Goal: Task Accomplishment & Management: Manage account settings

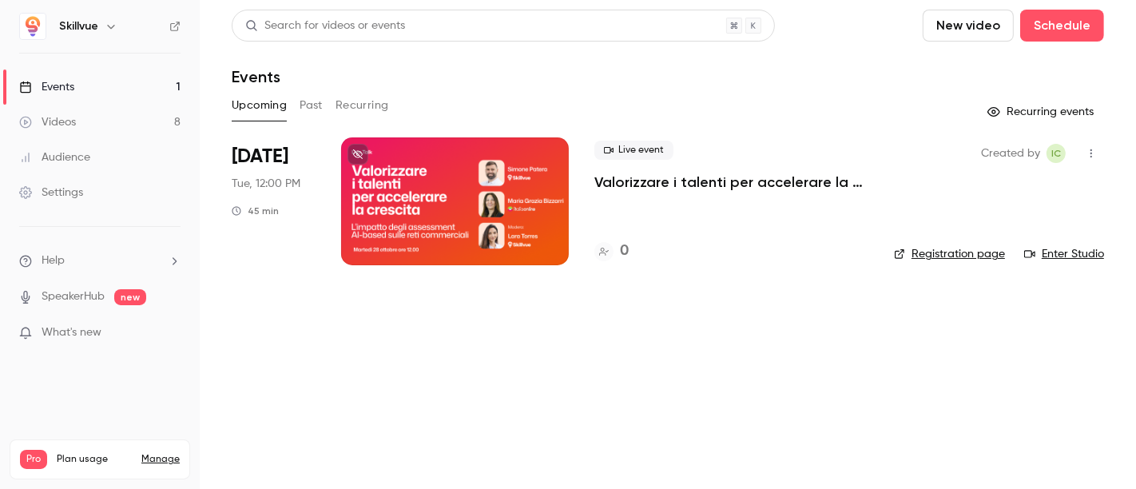
click at [635, 181] on p "Valorizzare i talenti per accelerare la crescita: l’impatto degli assessment AI…" at bounding box center [732, 182] width 274 height 19
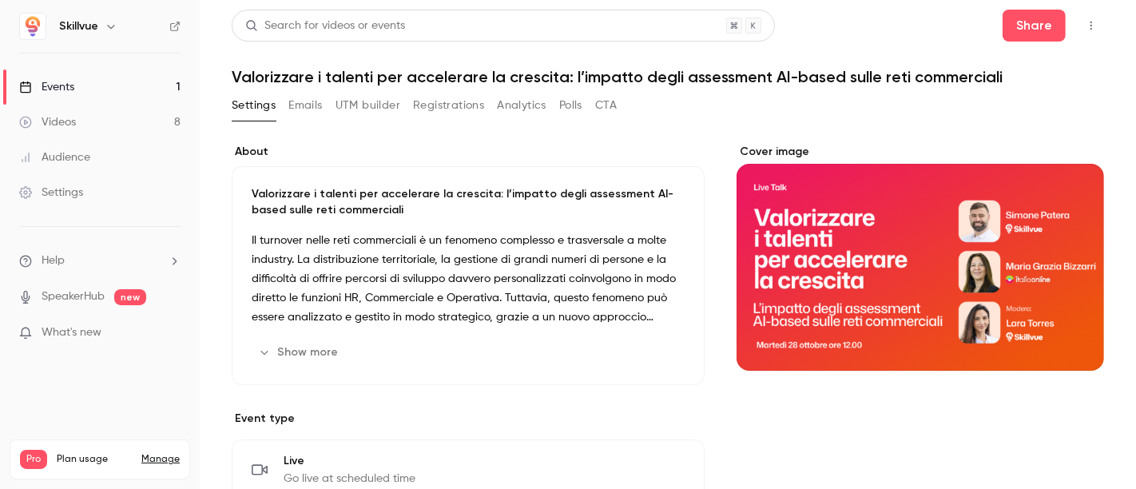
click at [448, 105] on button "Registrations" at bounding box center [448, 106] width 71 height 26
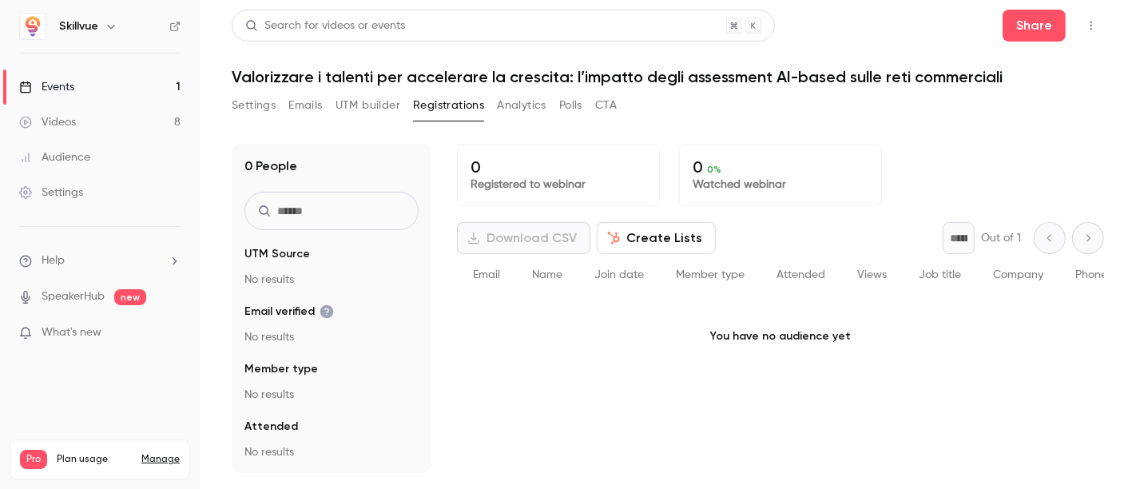
click at [650, 237] on button "Create Lists" at bounding box center [656, 238] width 119 height 32
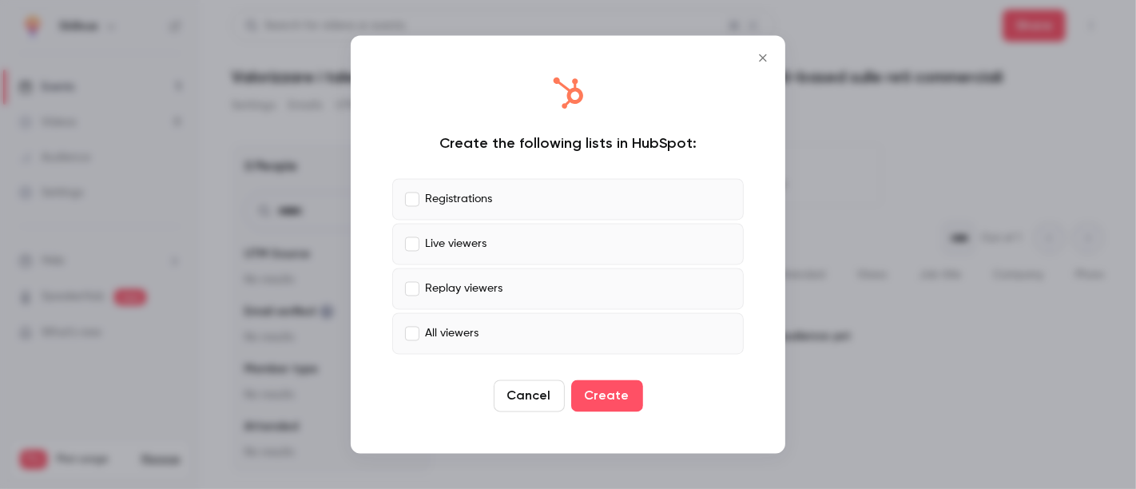
click at [465, 334] on p "All viewers" at bounding box center [452, 333] width 54 height 17
click at [630, 397] on button "Create" at bounding box center [607, 396] width 72 height 32
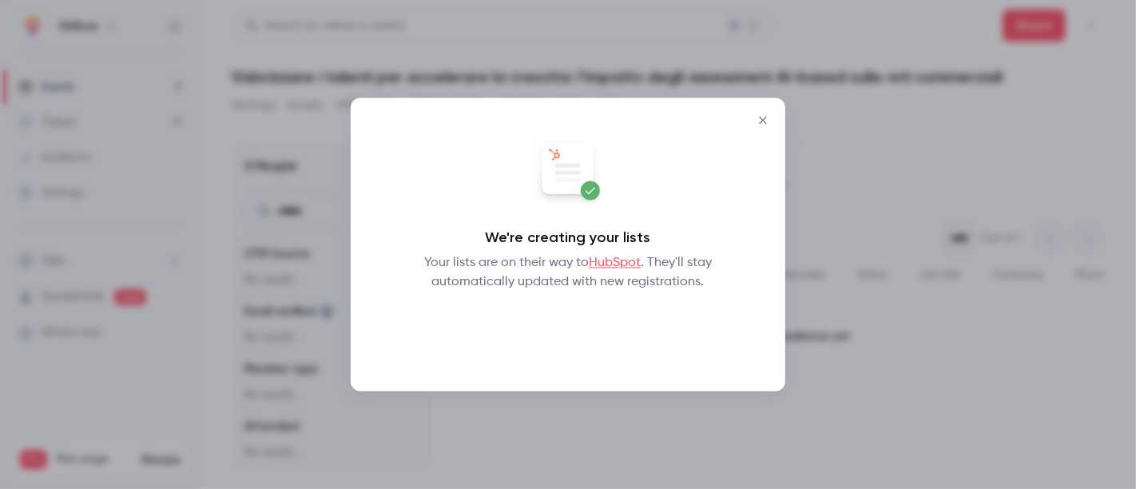
click at [574, 334] on button "Okay" at bounding box center [568, 334] width 58 height 32
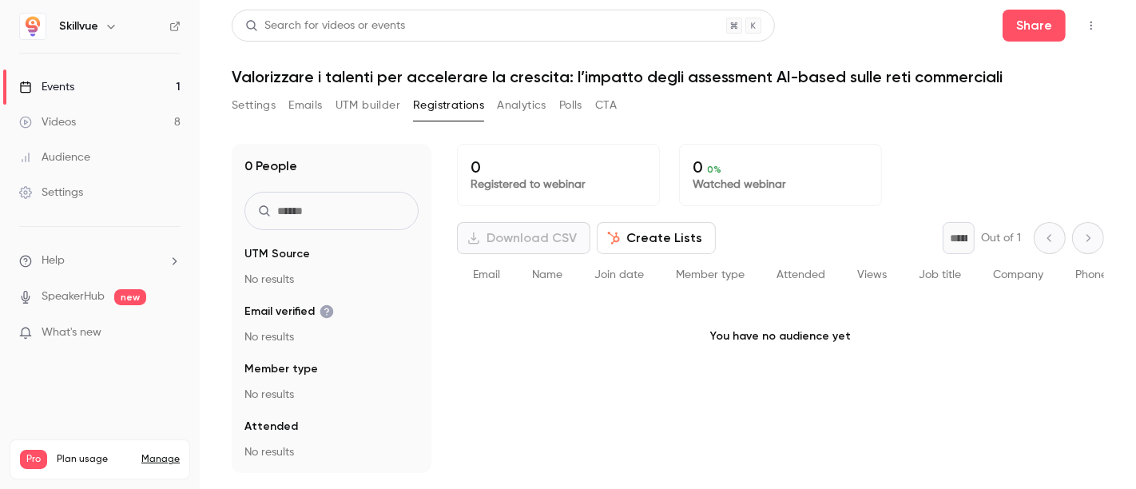
click at [373, 109] on button "UTM builder" at bounding box center [368, 106] width 65 height 26
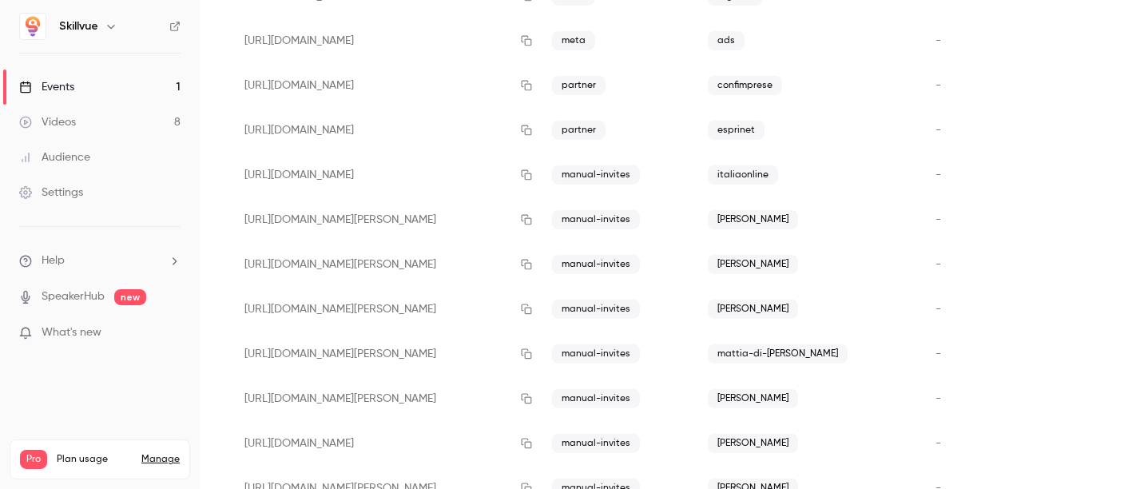
scroll to position [376, 0]
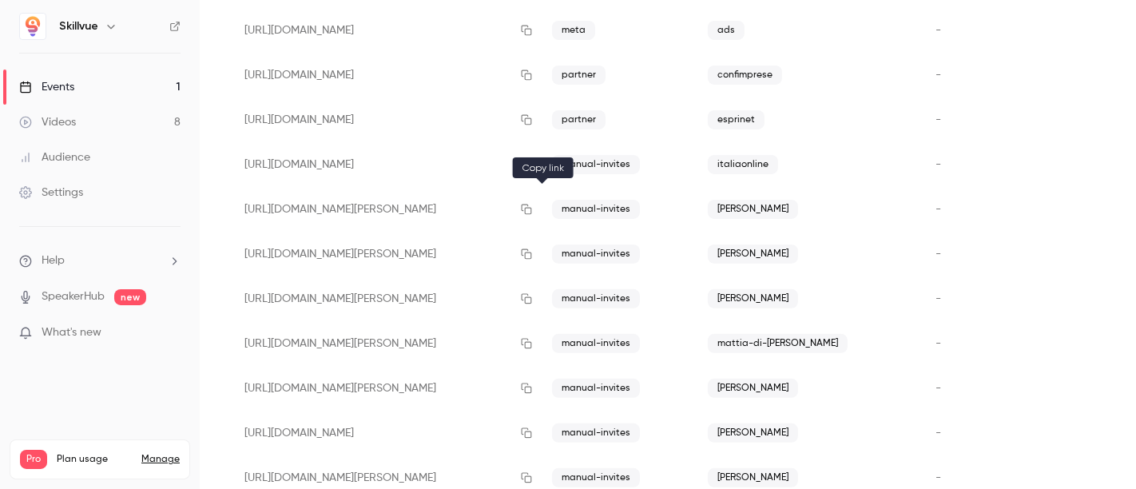
click at [533, 207] on icon "button" at bounding box center [526, 209] width 13 height 11
click at [533, 253] on icon "button" at bounding box center [526, 254] width 13 height 11
click at [533, 298] on icon "button" at bounding box center [526, 298] width 13 height 11
click at [533, 342] on icon "button" at bounding box center [526, 343] width 13 height 11
click at [532, 386] on icon "button" at bounding box center [527, 389] width 10 height 10
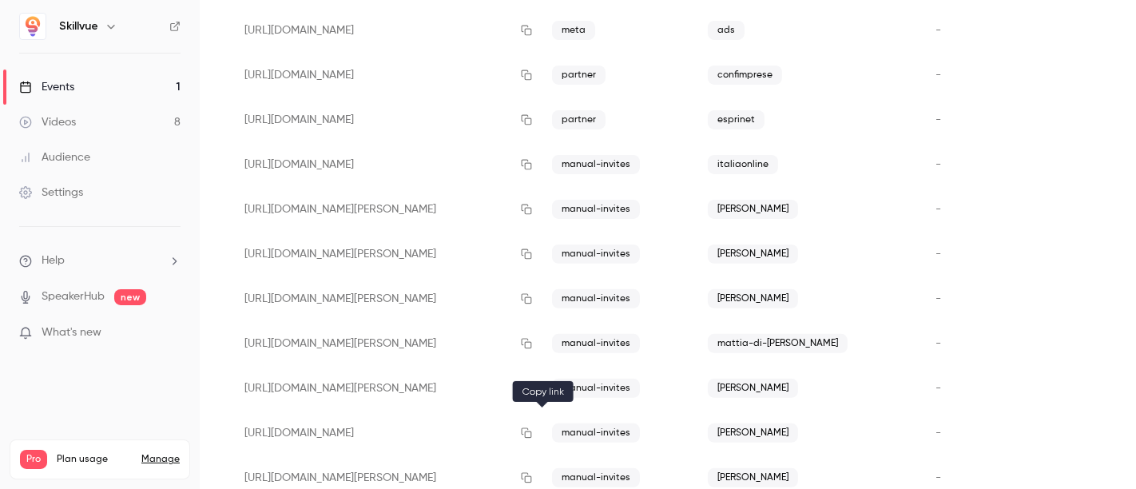
click at [532, 434] on icon "button" at bounding box center [527, 433] width 10 height 10
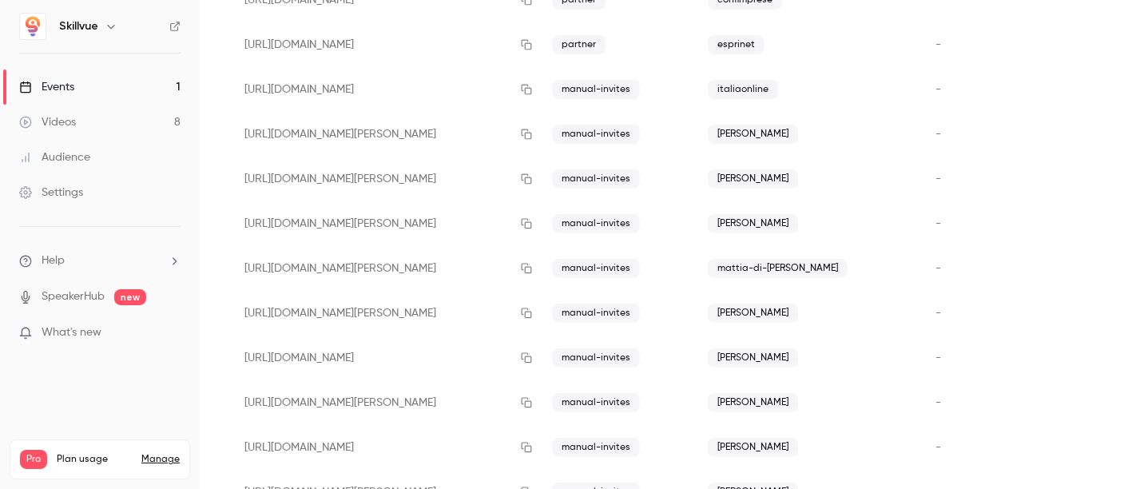
scroll to position [476, 0]
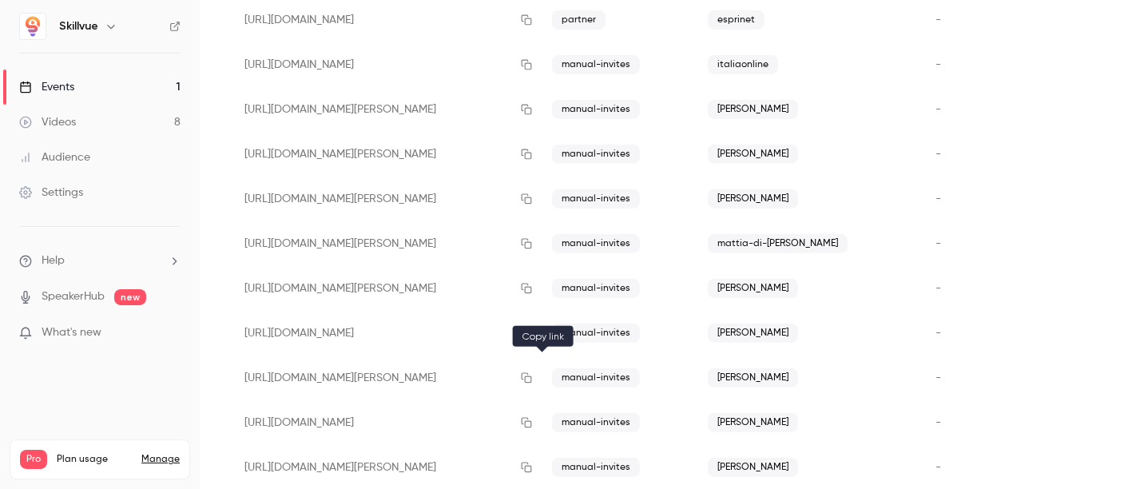
click at [533, 373] on icon "button" at bounding box center [526, 377] width 13 height 11
click at [533, 421] on icon "button" at bounding box center [526, 422] width 13 height 11
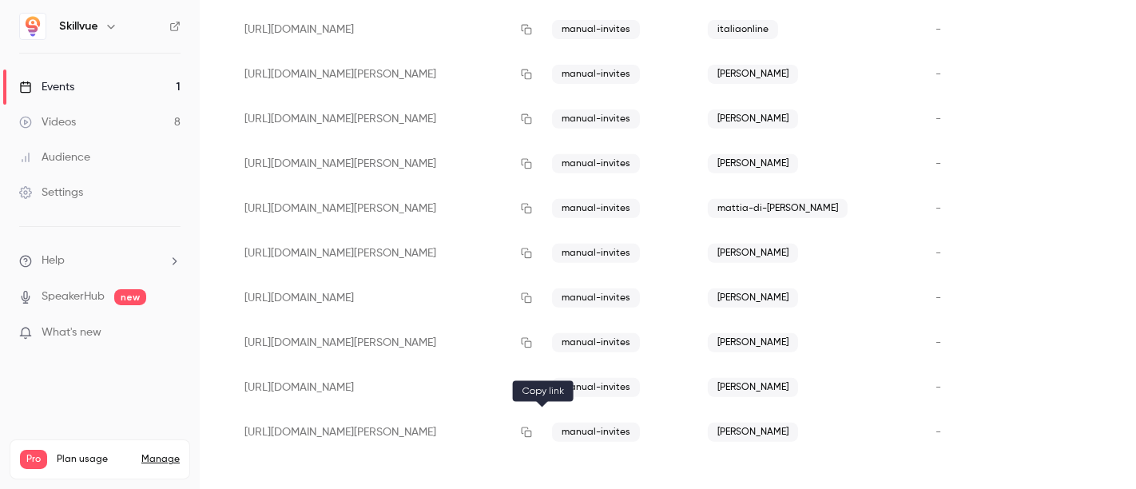
click at [533, 428] on icon "button" at bounding box center [526, 432] width 13 height 11
